Goal: Information Seeking & Learning: Learn about a topic

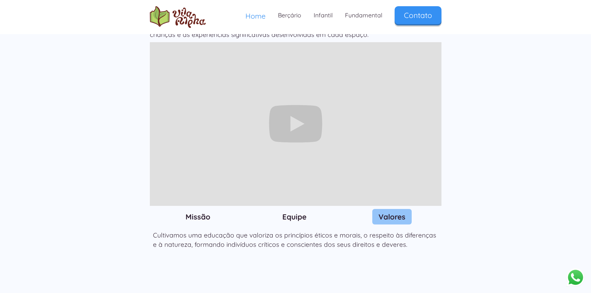
scroll to position [621, 0]
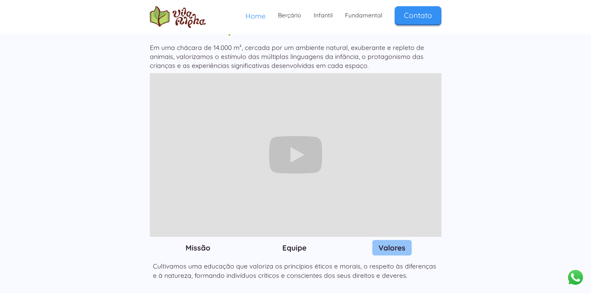
click at [195, 243] on h3 "Missão" at bounding box center [198, 247] width 25 height 9
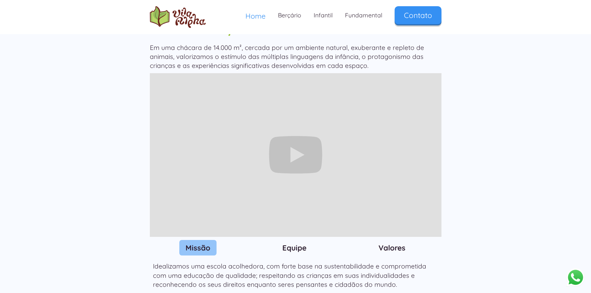
click at [298, 243] on h3 "Equipe" at bounding box center [294, 247] width 24 height 9
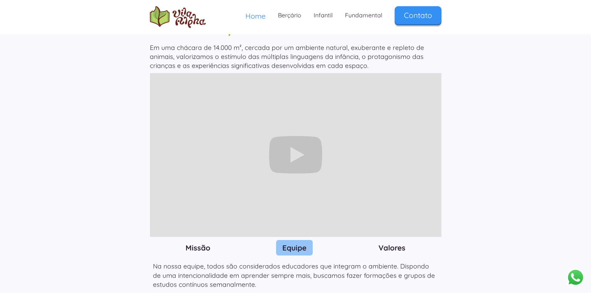
click at [384, 243] on h3 "Valores" at bounding box center [392, 247] width 27 height 9
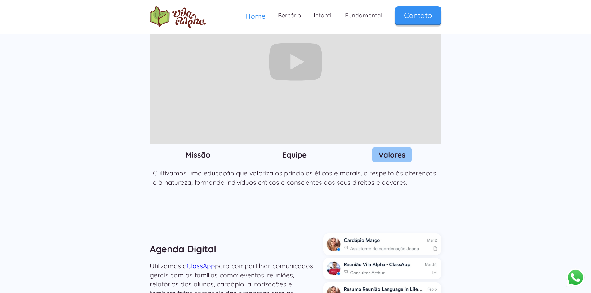
scroll to position [807, 0]
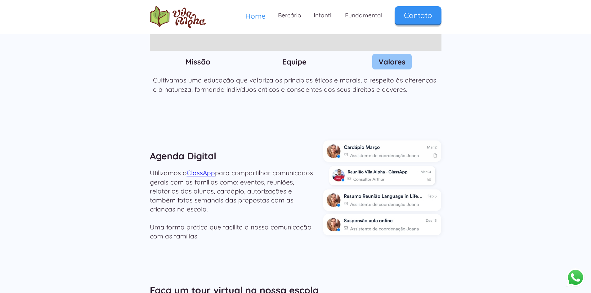
click at [380, 166] on img at bounding box center [382, 175] width 106 height 19
click at [378, 166] on img at bounding box center [382, 175] width 106 height 19
click at [339, 166] on img at bounding box center [382, 175] width 106 height 19
click at [350, 166] on img at bounding box center [382, 175] width 106 height 19
click at [373, 166] on img at bounding box center [382, 175] width 106 height 19
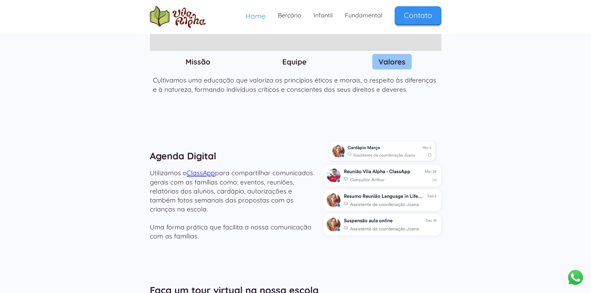
click at [383, 141] on img at bounding box center [382, 150] width 106 height 19
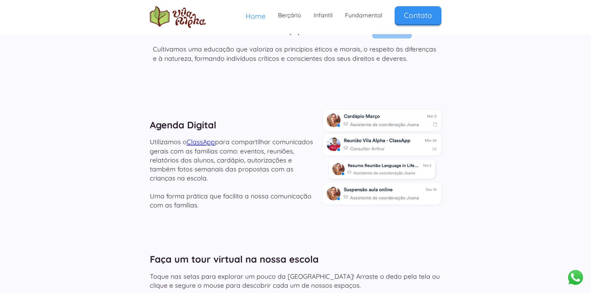
scroll to position [962, 0]
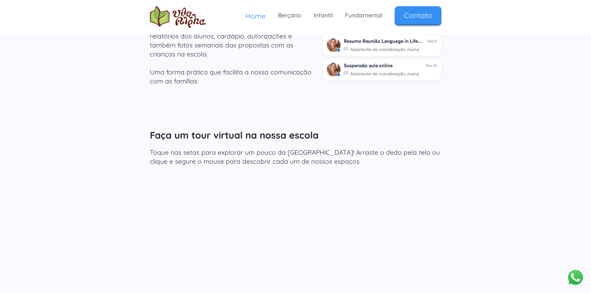
click at [443, 192] on div "Faça um tour virtual na nossa escola Toque nas setas para explorar um pouco da …" at bounding box center [295, 219] width 591 height 224
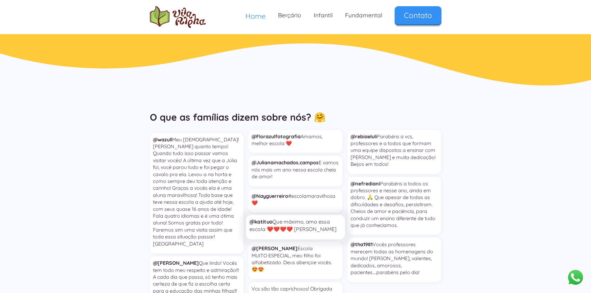
scroll to position [1699, 0]
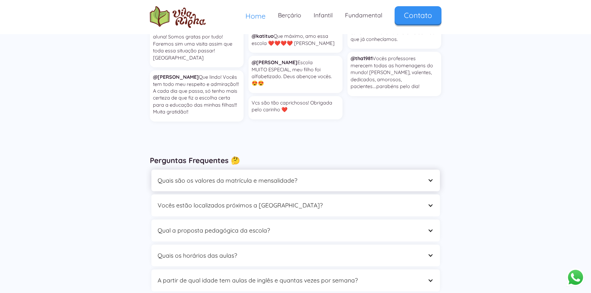
click at [335, 176] on div "Quais são os valores da matrícula e mensalidade?" at bounding box center [290, 181] width 264 height 10
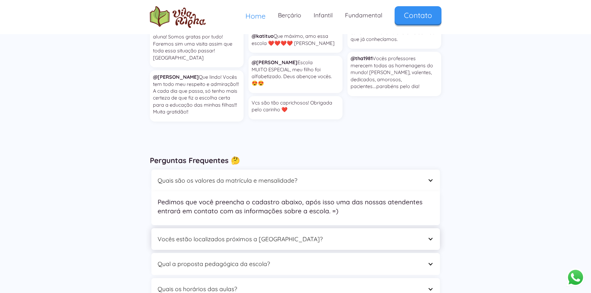
click at [351, 228] on div "Vocês estão localizados próximos a [GEOGRAPHIC_DATA]?" at bounding box center [295, 239] width 289 height 22
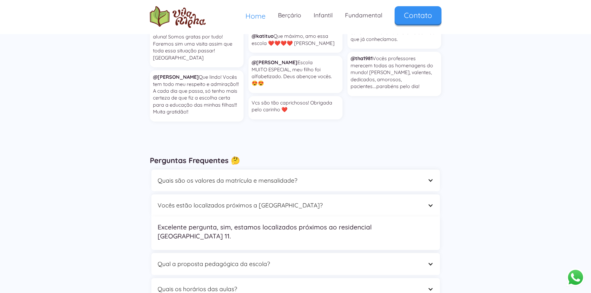
scroll to position [1730, 0]
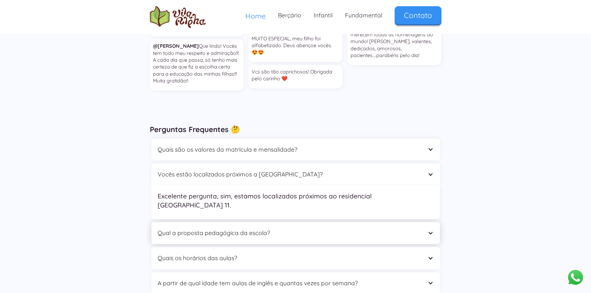
click at [240, 228] on div "Qual a proposta pedagógica da escola?" at bounding box center [290, 233] width 264 height 10
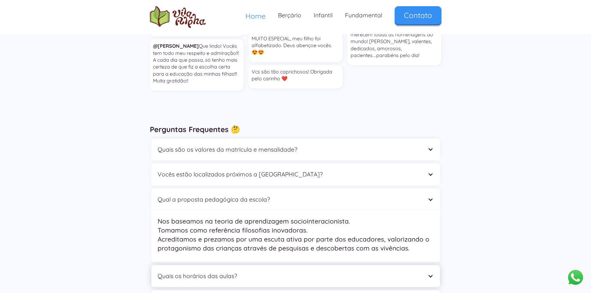
click at [206, 265] on div "Quais os horários das aulas?" at bounding box center [295, 276] width 289 height 22
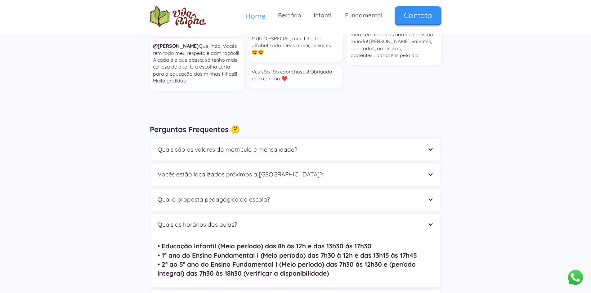
scroll to position [1792, 0]
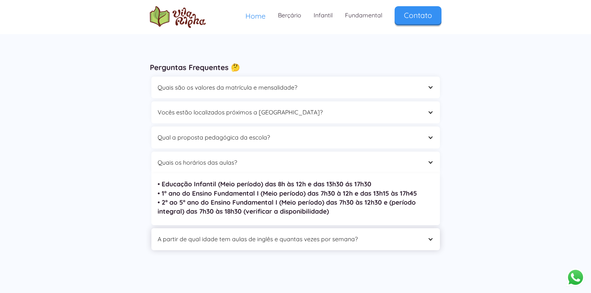
click at [292, 235] on div "A partir de qual idade tem aulas de inglês e quantas vezes por semana?" at bounding box center [290, 240] width 264 height 10
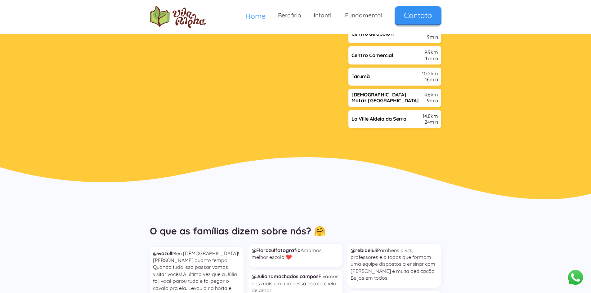
scroll to position [1306, 0]
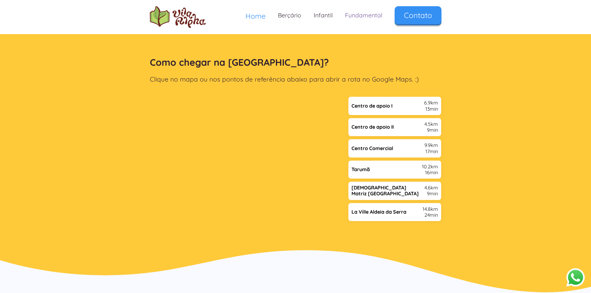
click at [366, 16] on link "Fundamental" at bounding box center [364, 15] width 50 height 18
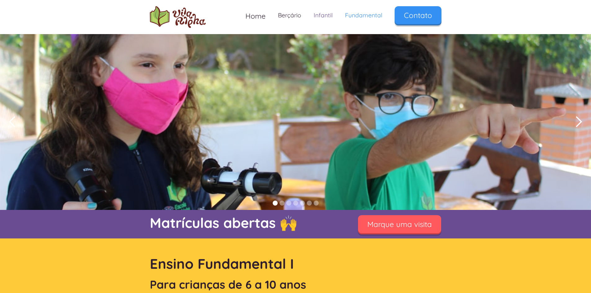
click at [317, 15] on link "Infantil" at bounding box center [322, 15] width 31 height 18
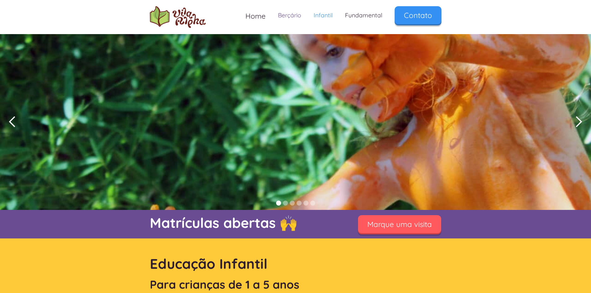
click at [293, 14] on link "Berçário" at bounding box center [290, 15] width 36 height 18
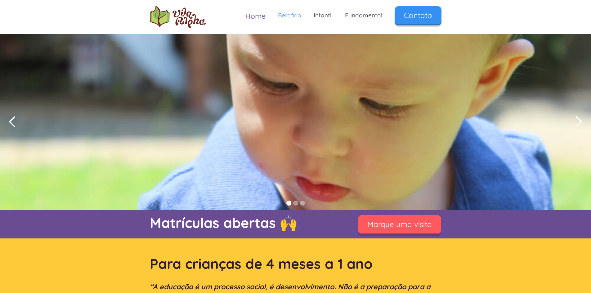
click at [254, 16] on span "Home" at bounding box center [255, 15] width 20 height 9
